Goal: Transaction & Acquisition: Purchase product/service

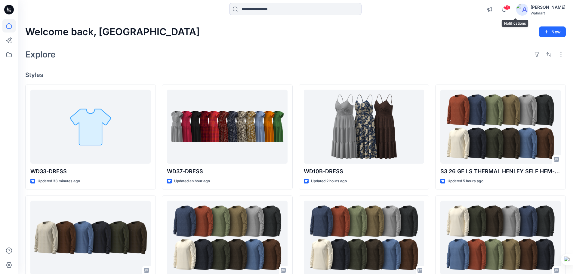
click at [511, 8] on span "14" at bounding box center [507, 7] width 7 height 5
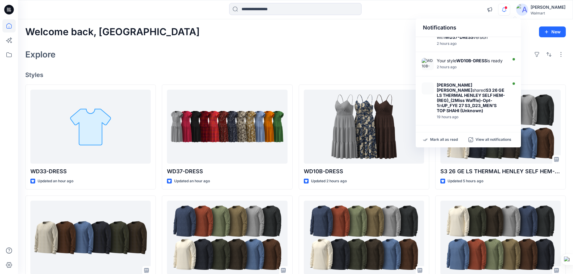
scroll to position [211, 0]
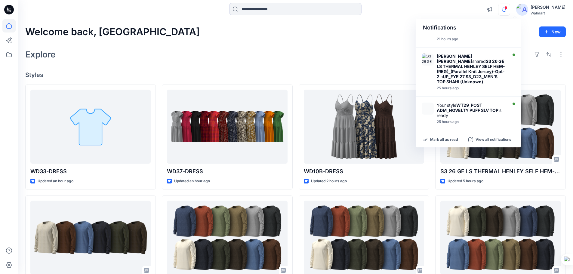
click at [436, 133] on div "Mark all as read View all notifications" at bounding box center [468, 139] width 105 height 15
click at [437, 141] on p "Mark all as read" at bounding box center [444, 139] width 28 height 5
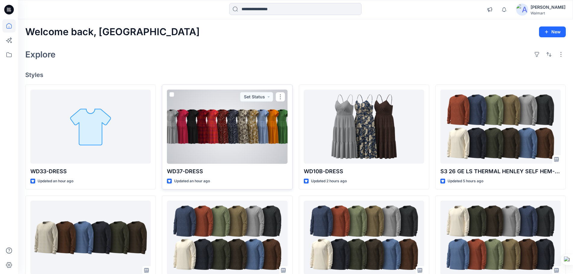
click at [215, 132] on div at bounding box center [227, 127] width 120 height 74
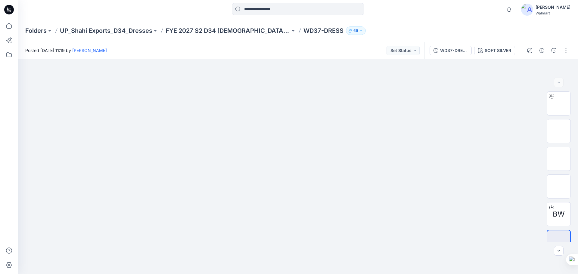
click at [8, 11] on icon at bounding box center [9, 10] width 10 height 10
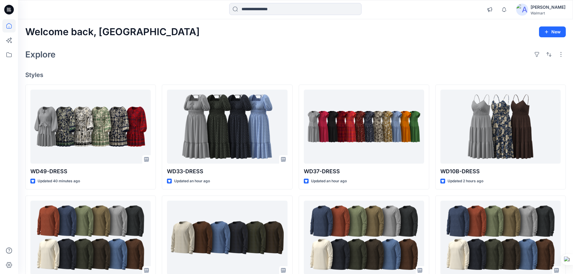
click at [13, 9] on icon at bounding box center [9, 10] width 10 height 10
